Goal: Information Seeking & Learning: Learn about a topic

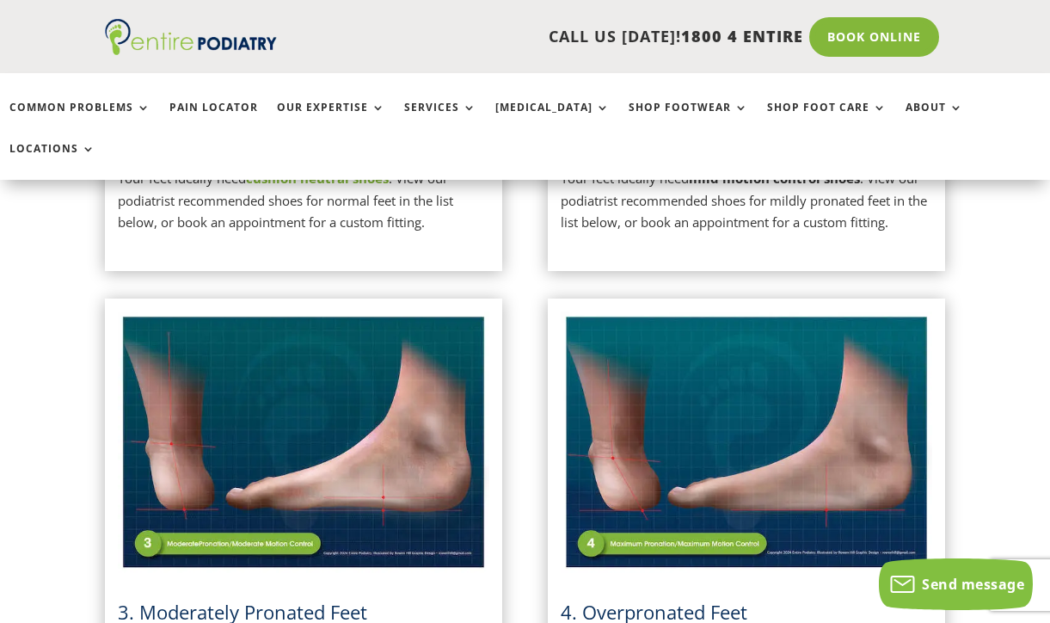
scroll to position [750, 0]
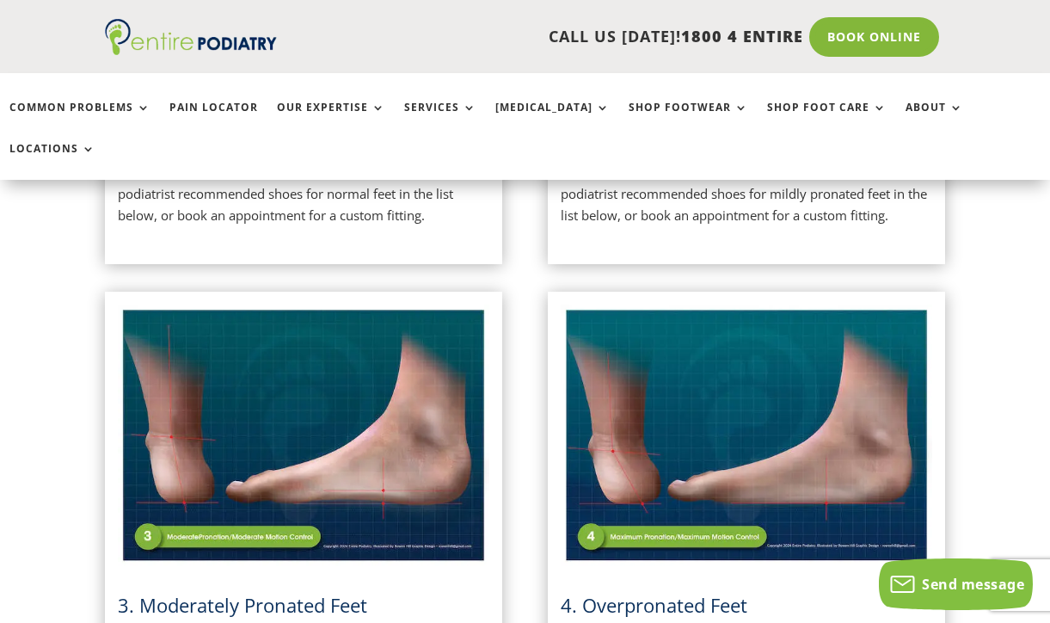
click at [702, 167] on p "Your feet ideally need mild motion control shoes . View our podiatrist recommen…" at bounding box center [747, 194] width 372 height 66
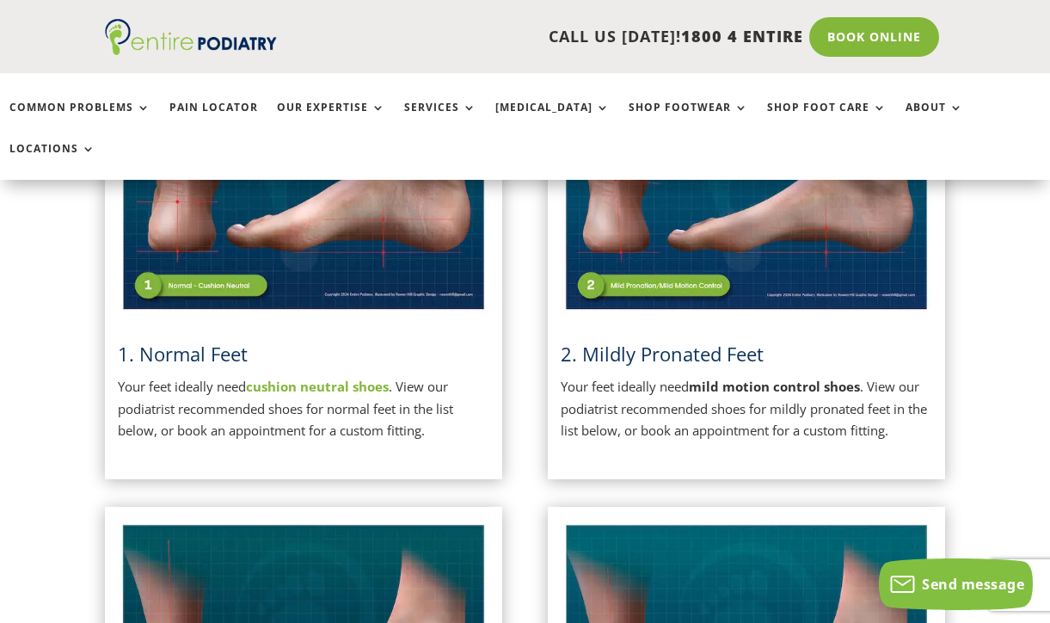
scroll to position [537, 0]
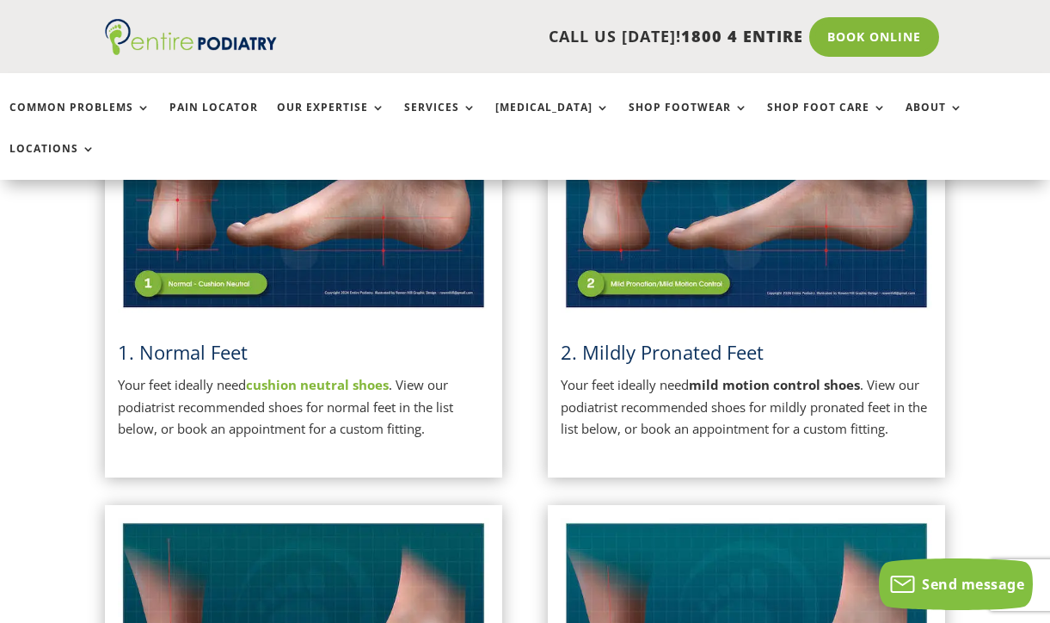
click at [687, 236] on img at bounding box center [747, 183] width 372 height 262
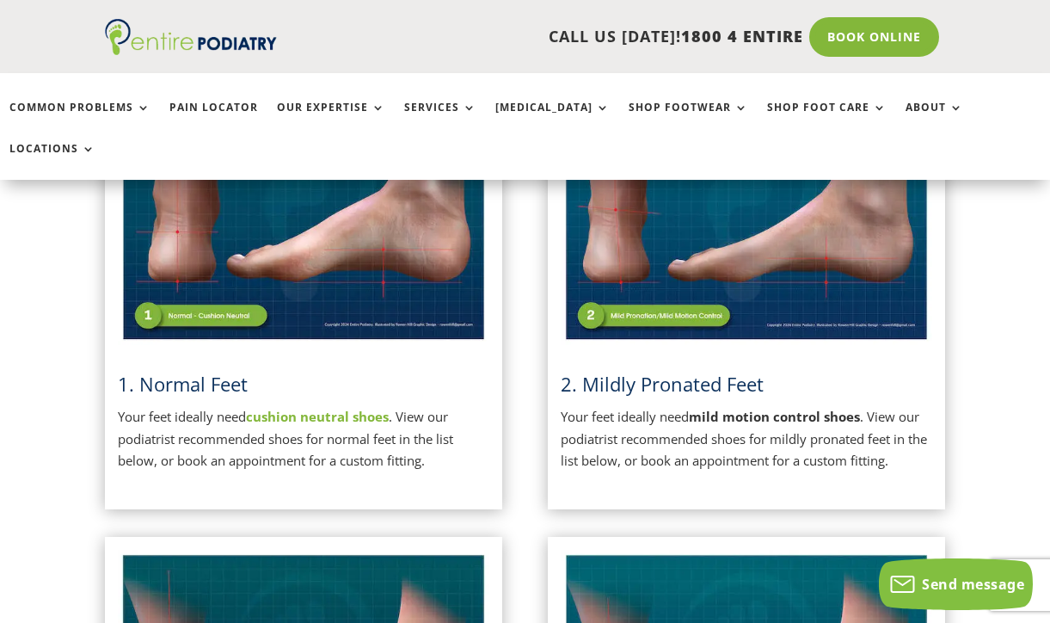
scroll to position [475, 0]
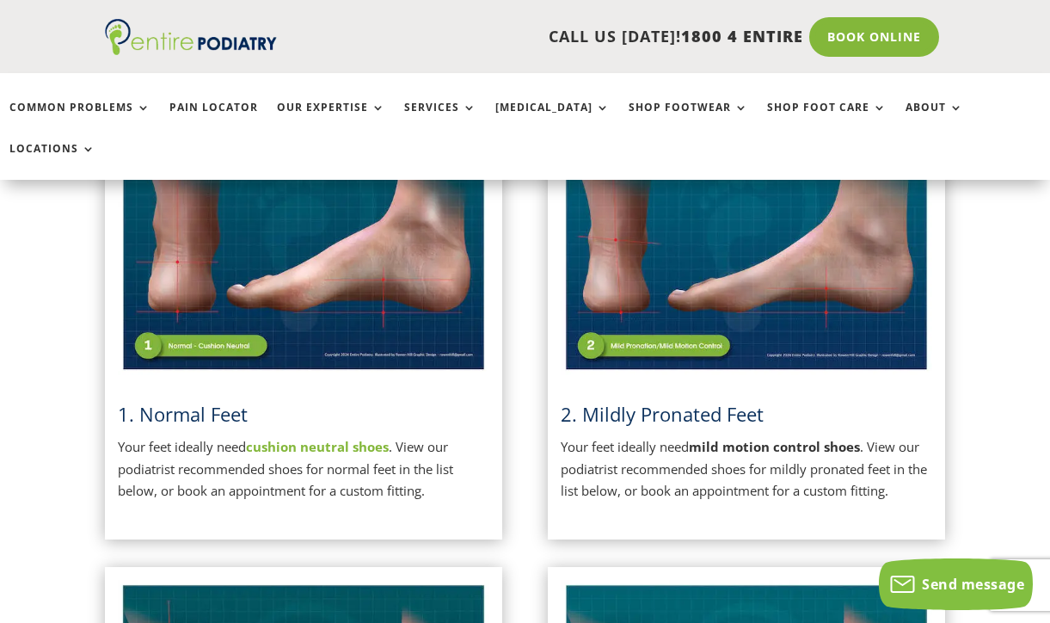
click at [690, 310] on img at bounding box center [747, 245] width 372 height 262
click at [688, 204] on img at bounding box center [747, 245] width 372 height 262
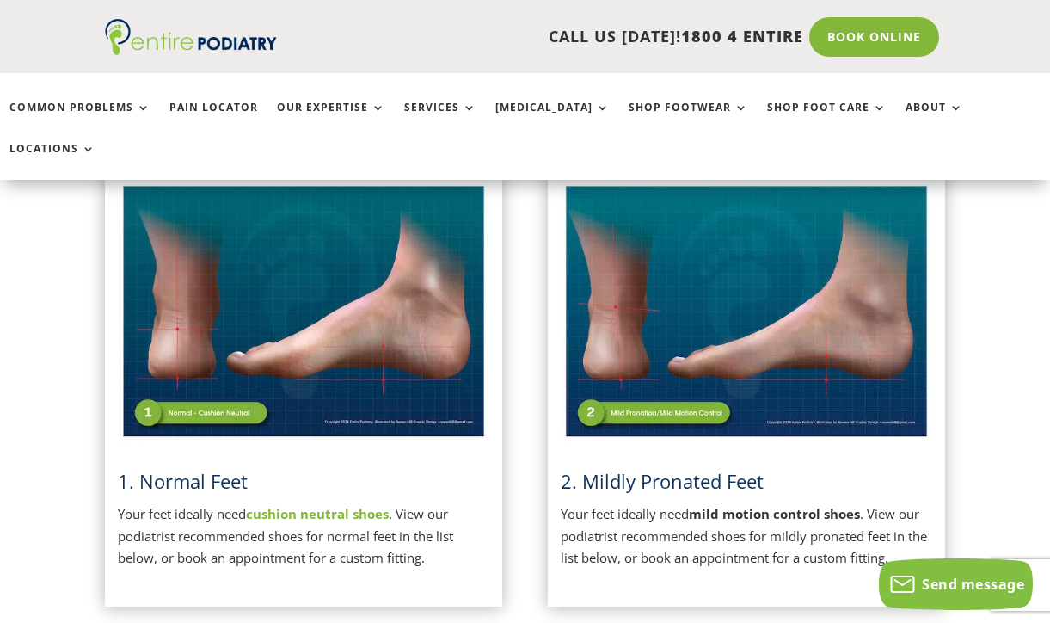
scroll to position [416, 0]
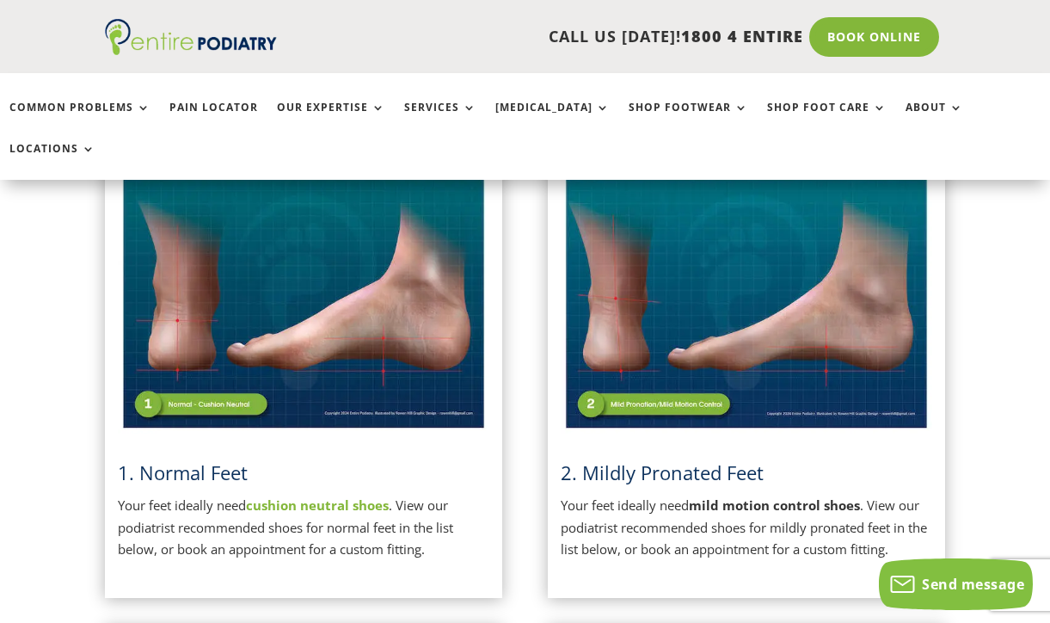
click at [661, 459] on span "2. Mildly Pronated Feet" at bounding box center [662, 472] width 203 height 26
click at [583, 459] on span "2. Mildly Pronated Feet" at bounding box center [662, 472] width 203 height 26
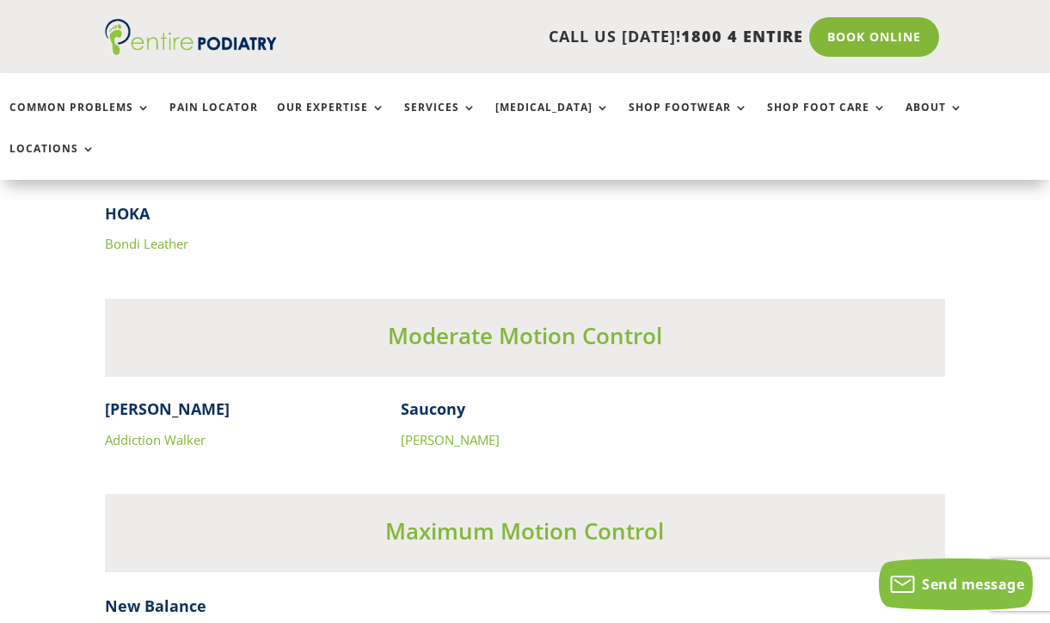
scroll to position [5339, 0]
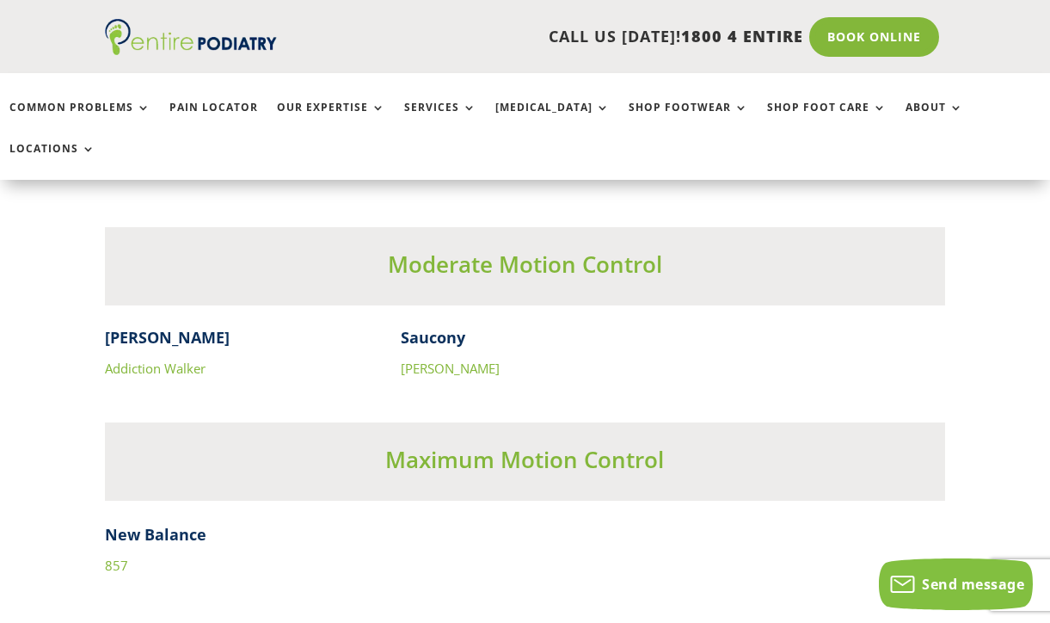
click at [444, 360] on link "[PERSON_NAME]" at bounding box center [450, 368] width 99 height 17
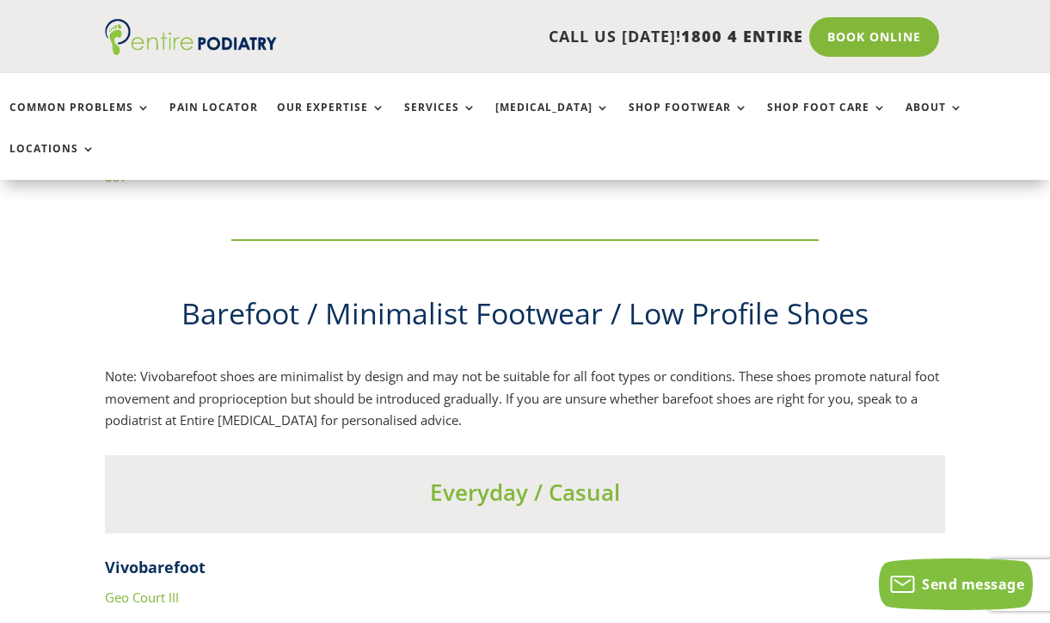
scroll to position [5431, 0]
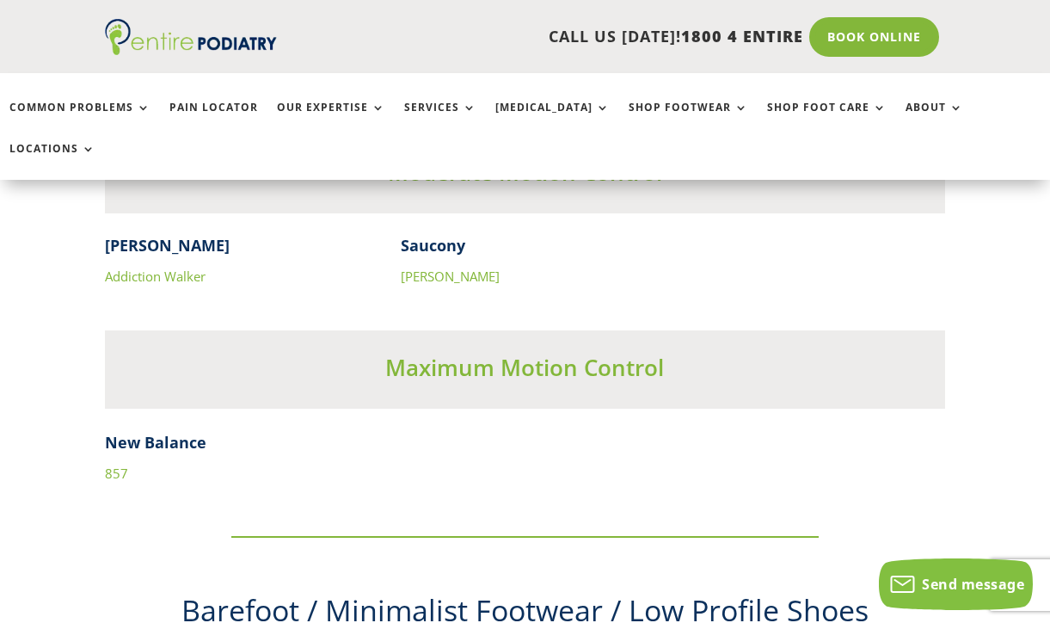
click at [114, 465] on link "857" at bounding box center [116, 473] width 23 height 17
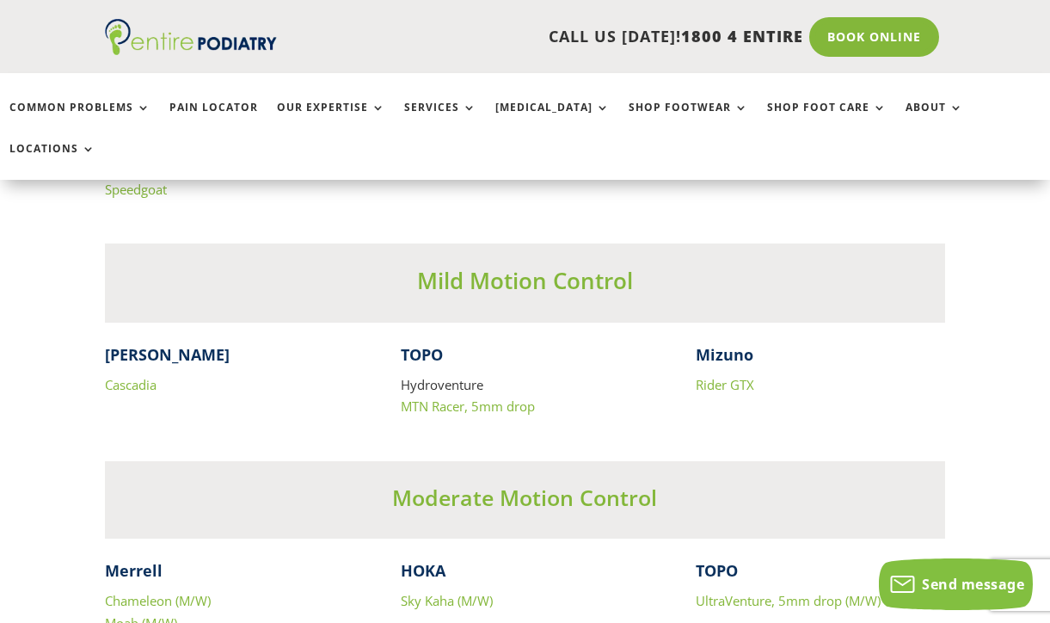
scroll to position [7722, 0]
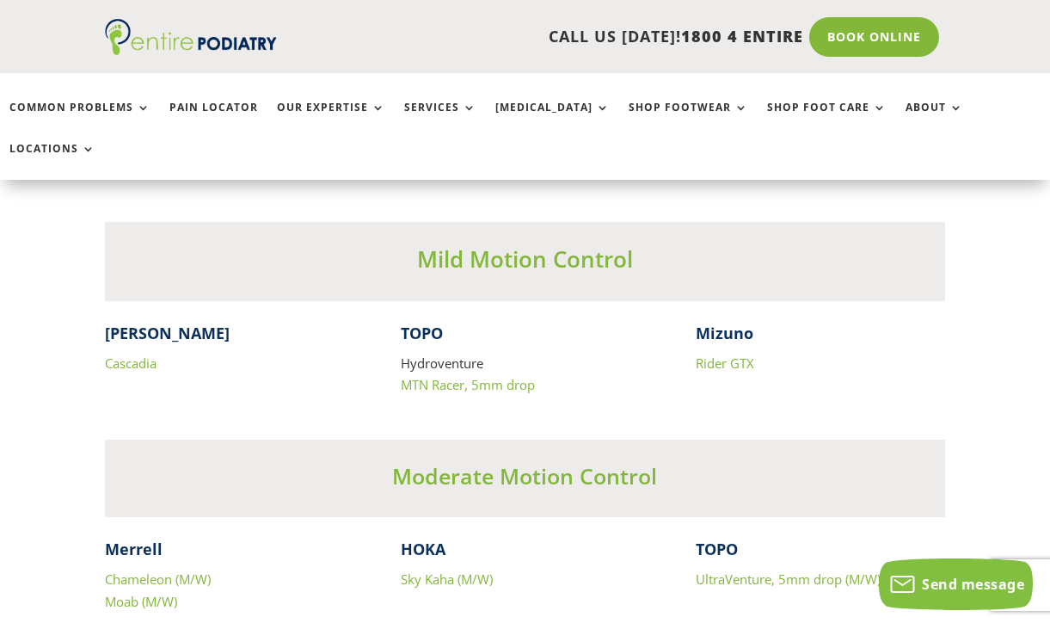
click at [437, 376] on link "MTN Racer, 5mm drop" at bounding box center [468, 384] width 134 height 17
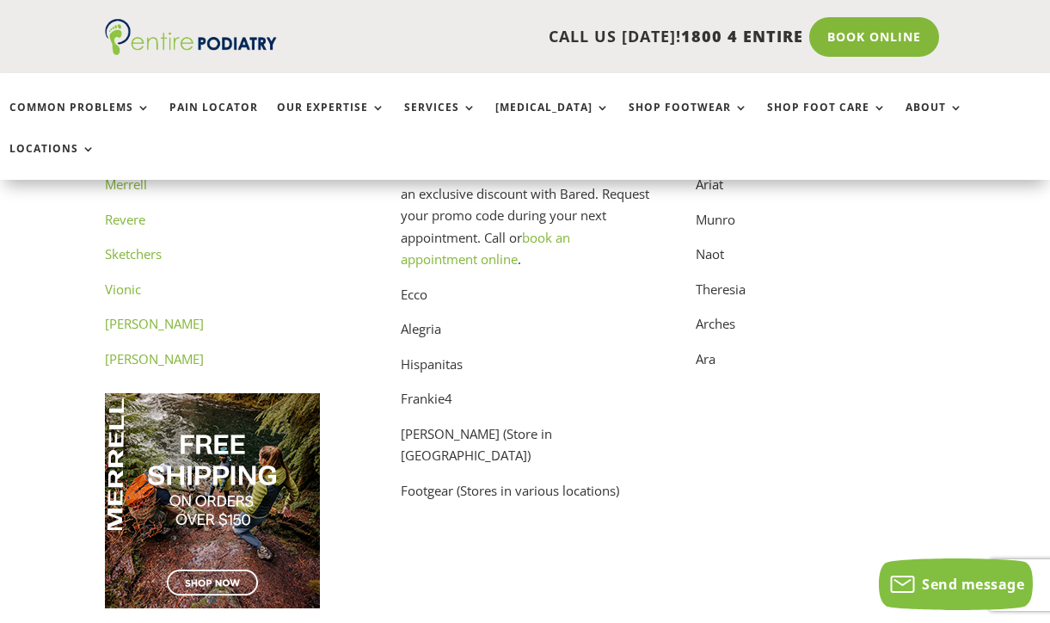
click at [646, 388] on p "Frankie4" at bounding box center [525, 405] width 249 height 35
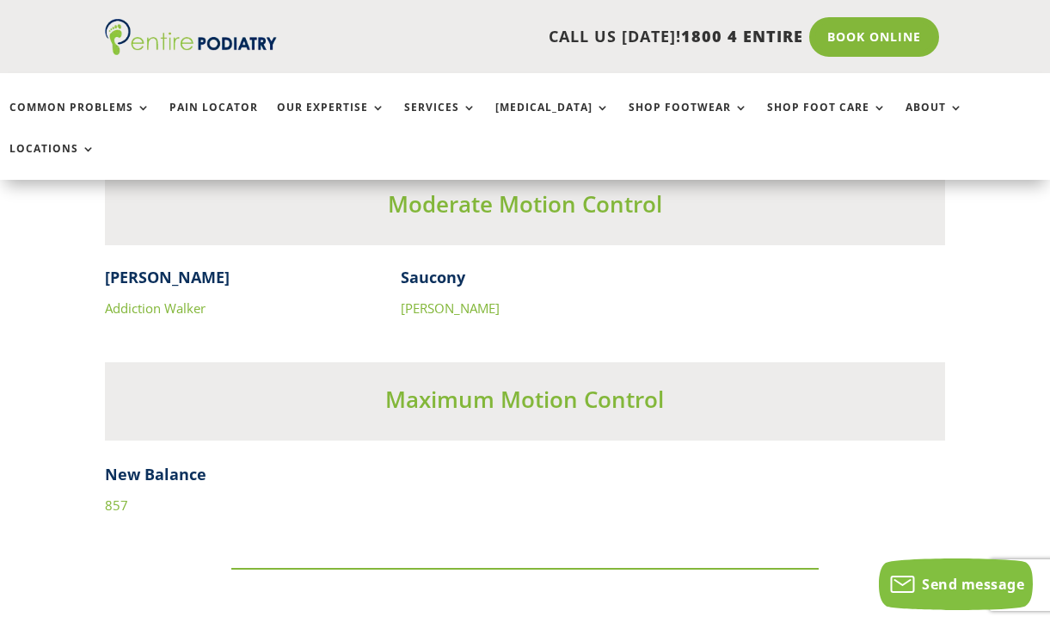
scroll to position [5405, 0]
